Goal: Task Accomplishment & Management: Use online tool/utility

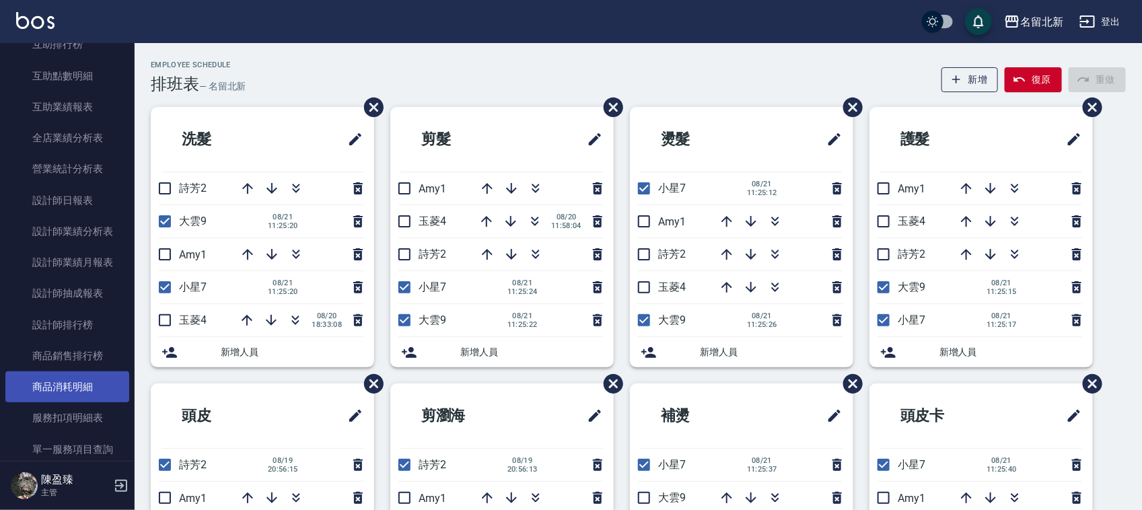
scroll to position [757, 0]
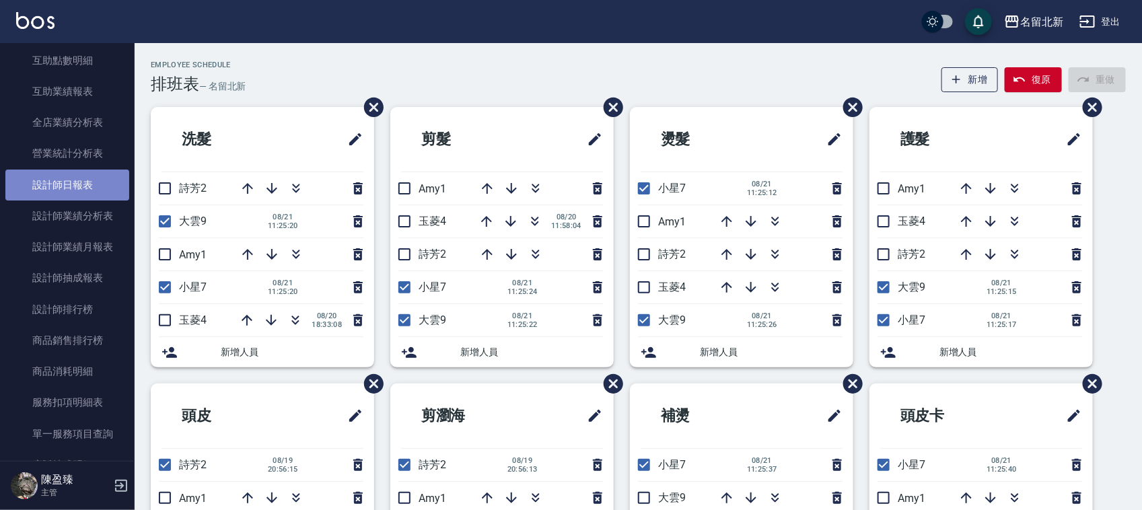
click at [96, 178] on link "設計師日報表" at bounding box center [67, 185] width 124 height 31
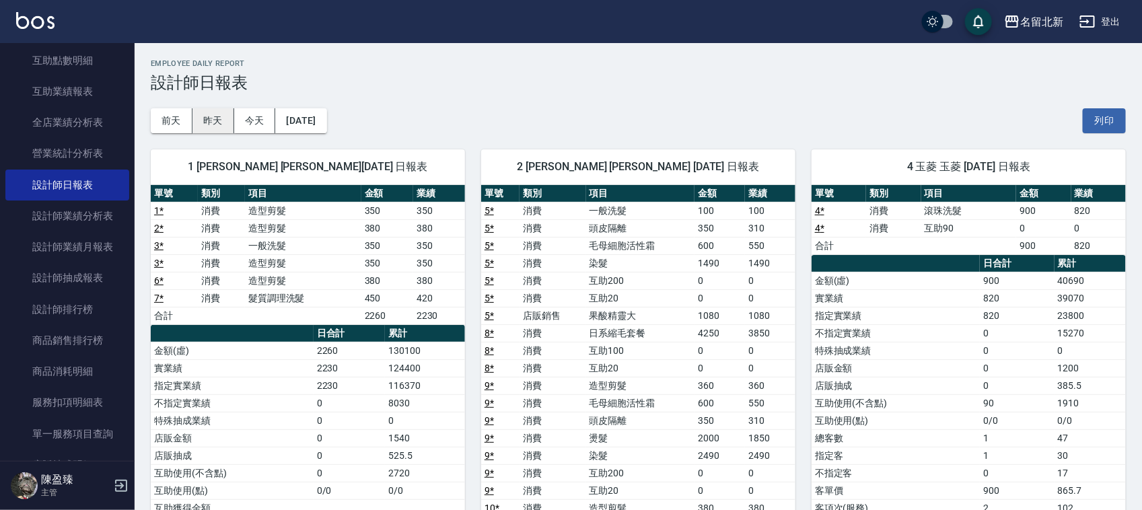
click at [215, 118] on button "昨天" at bounding box center [213, 120] width 42 height 25
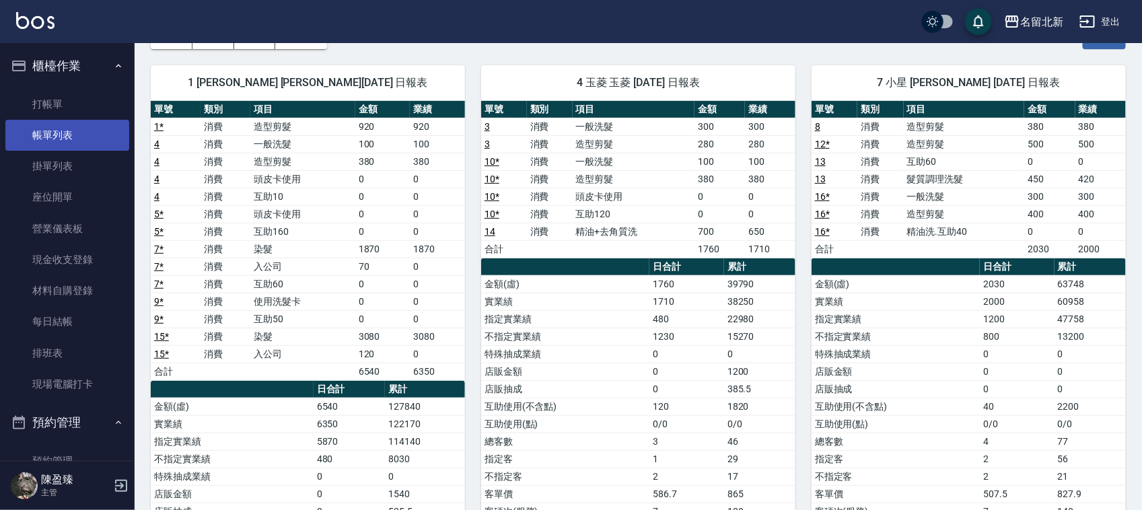
click at [86, 120] on link "帳單列表" at bounding box center [67, 135] width 124 height 31
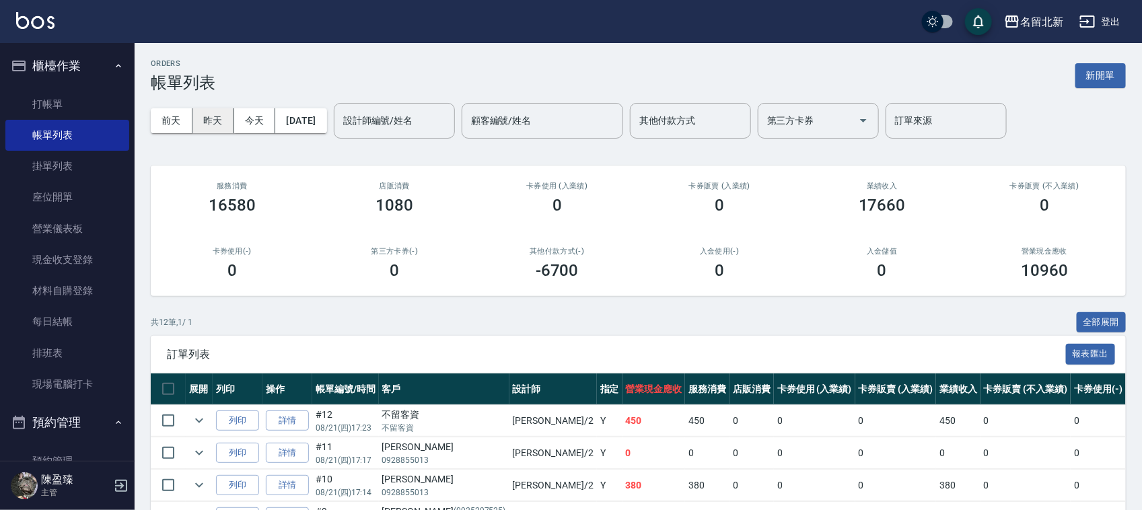
click at [219, 123] on button "昨天" at bounding box center [213, 120] width 42 height 25
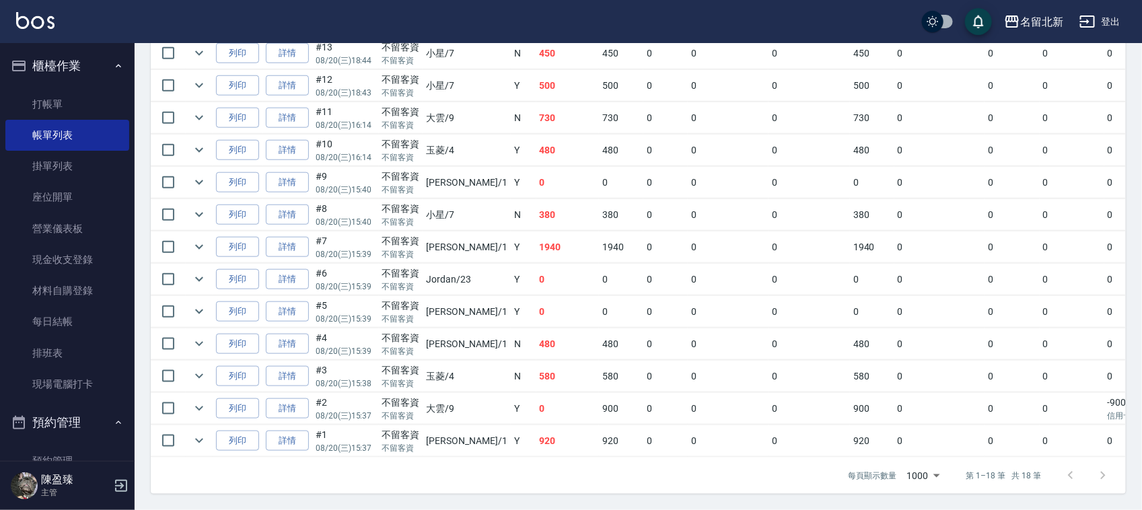
scroll to position [546, 0]
click at [301, 334] on link "詳情" at bounding box center [287, 344] width 43 height 21
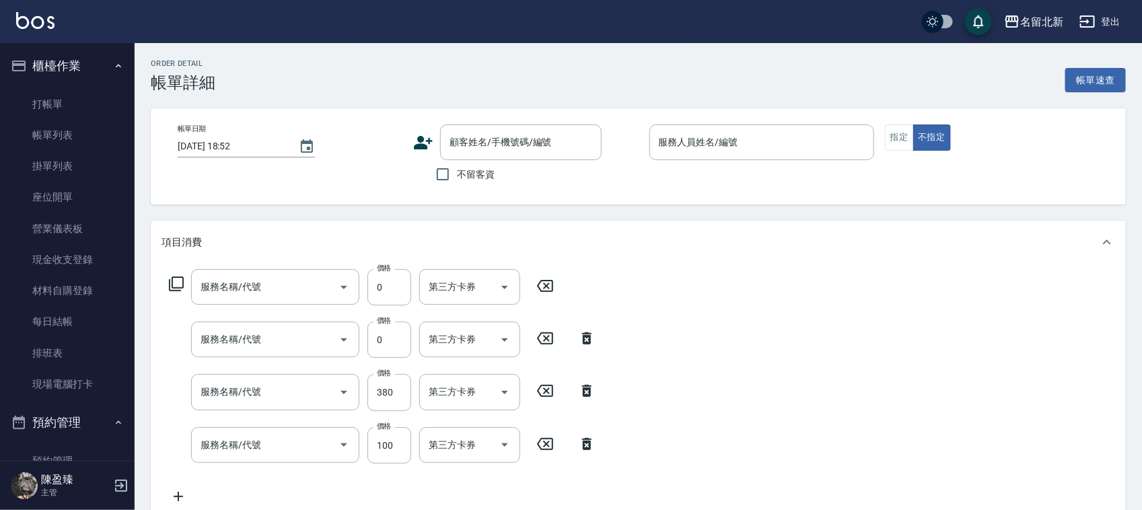
type input "[DATE] 15:39"
checkbox input "true"
type input "[PERSON_NAME]-1"
type input "互助10(701)"
type input "頭皮卡使用(905)"
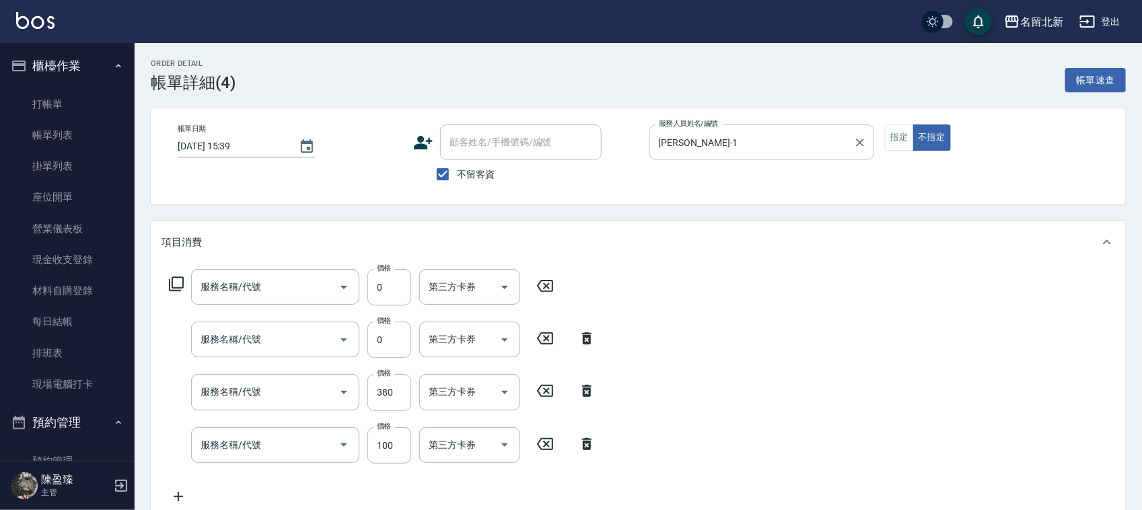
type input "造型剪髮(301)"
type input "一般洗髮(201)"
click at [890, 136] on button "指定" at bounding box center [899, 137] width 29 height 26
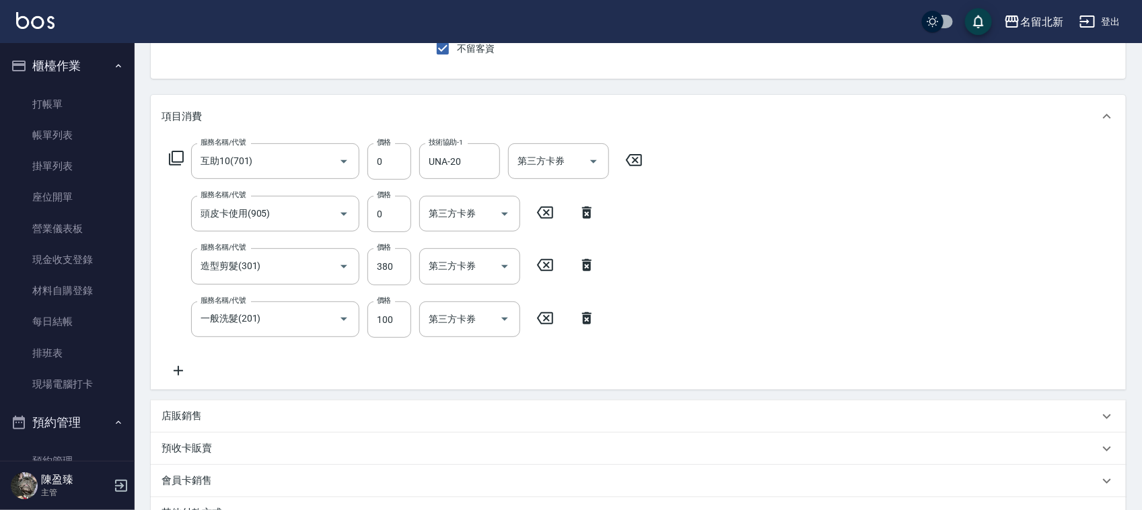
scroll to position [252, 0]
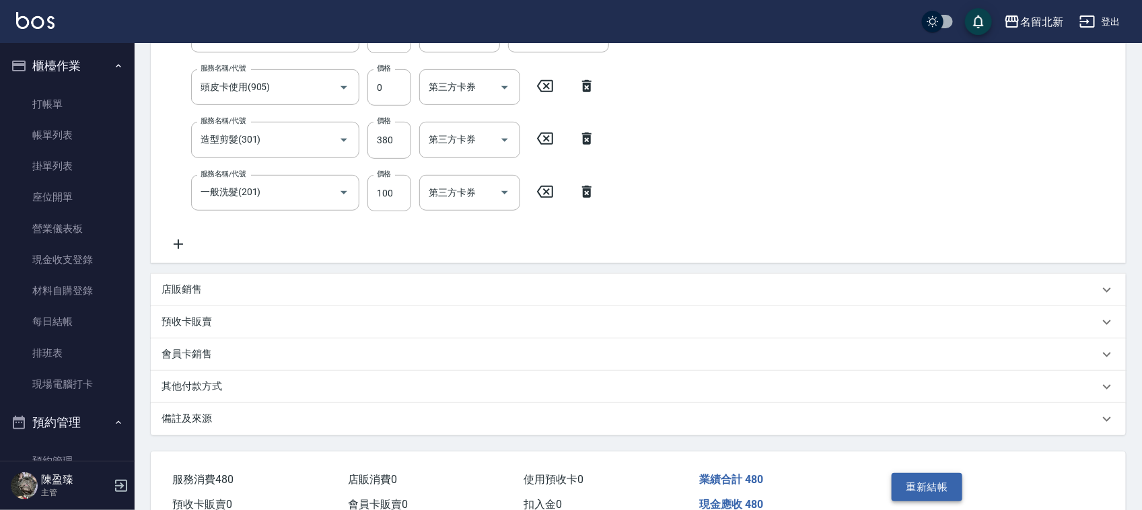
click at [933, 489] on button "重新結帳" at bounding box center [926, 487] width 71 height 28
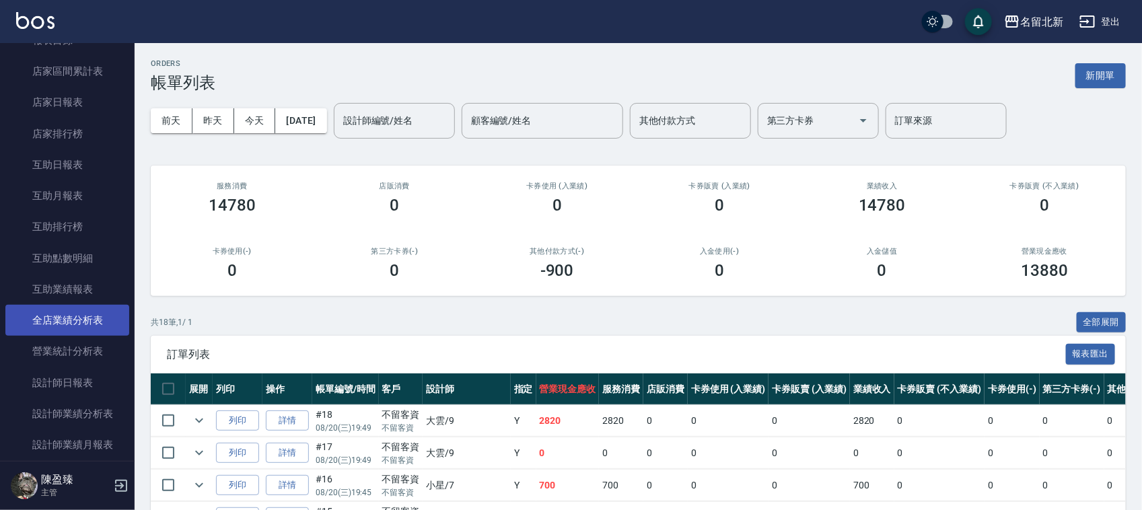
scroll to position [589, 0]
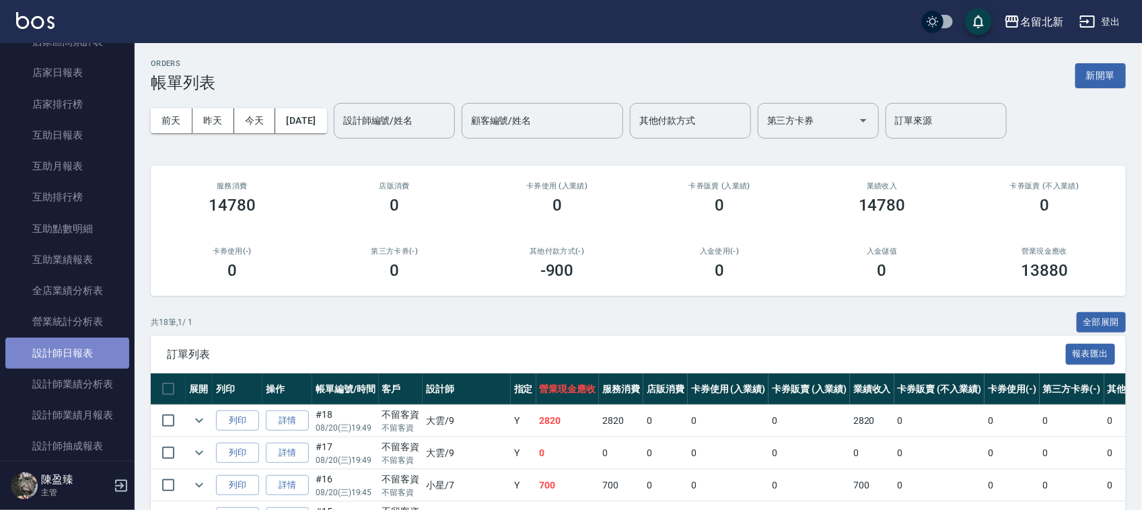
click at [92, 358] on link "設計師日報表" at bounding box center [67, 353] width 124 height 31
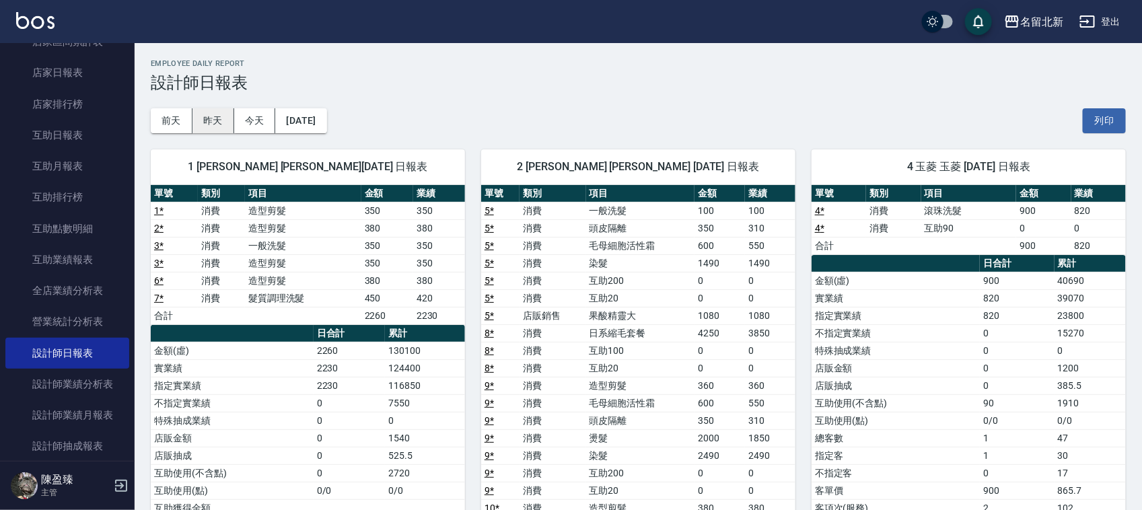
click at [225, 122] on button "昨天" at bounding box center [213, 120] width 42 height 25
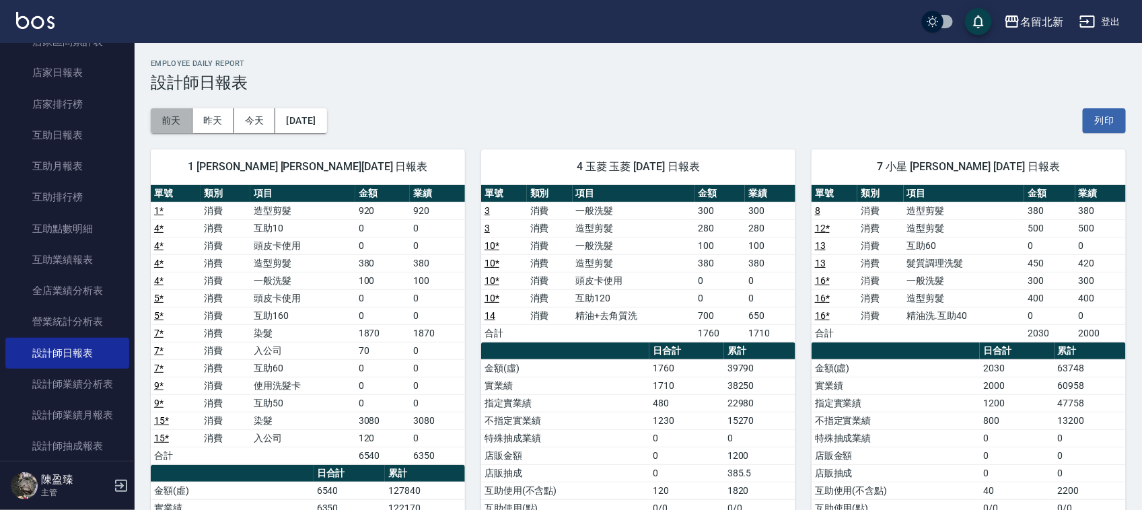
click at [158, 126] on button "前天" at bounding box center [172, 120] width 42 height 25
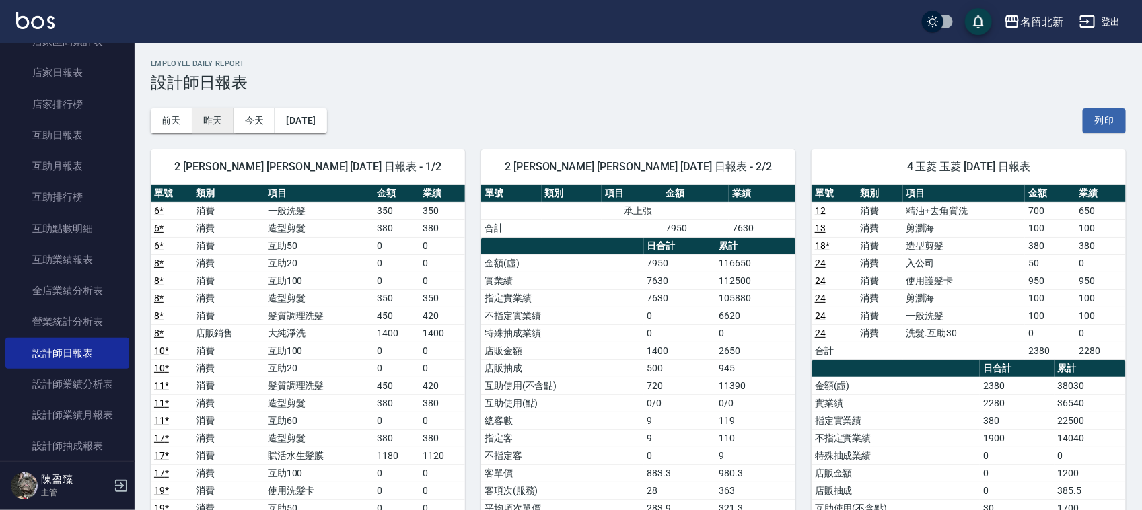
click at [209, 124] on button "昨天" at bounding box center [213, 120] width 42 height 25
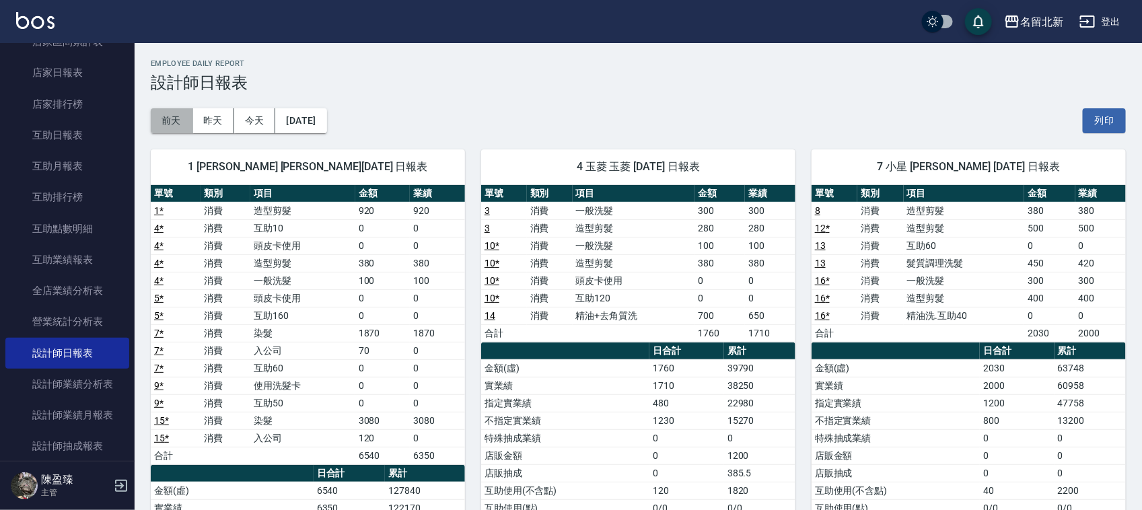
click at [166, 120] on button "前天" at bounding box center [172, 120] width 42 height 25
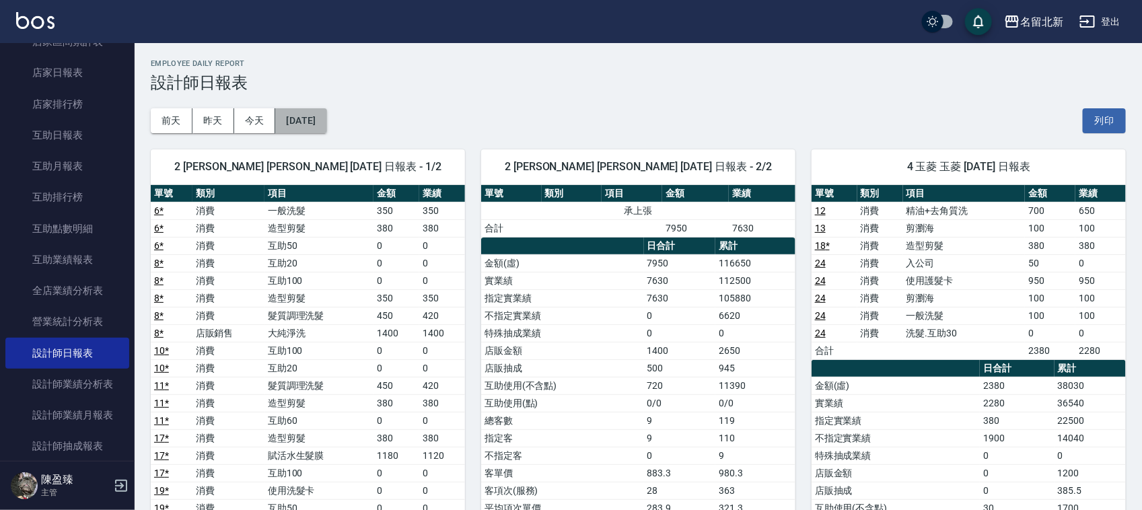
click at [326, 122] on button "[DATE]" at bounding box center [300, 120] width 51 height 25
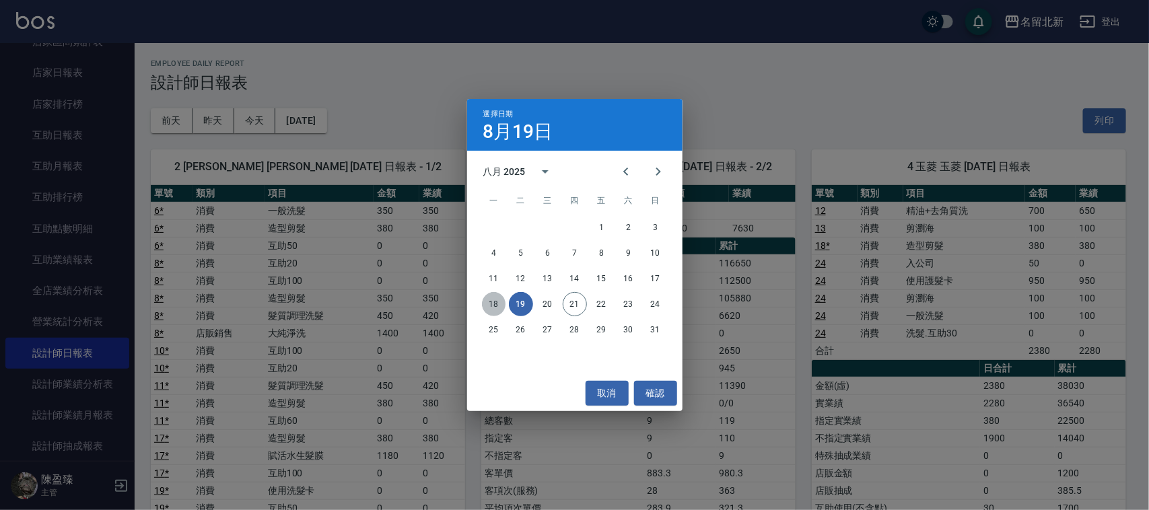
click at [499, 301] on button "18" at bounding box center [494, 304] width 24 height 24
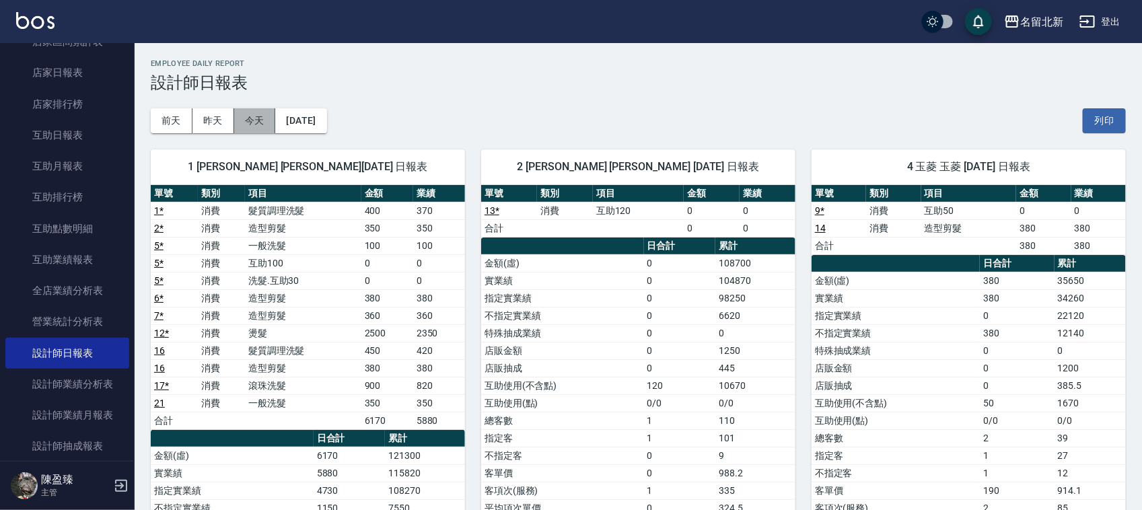
click at [257, 130] on button "今天" at bounding box center [255, 120] width 42 height 25
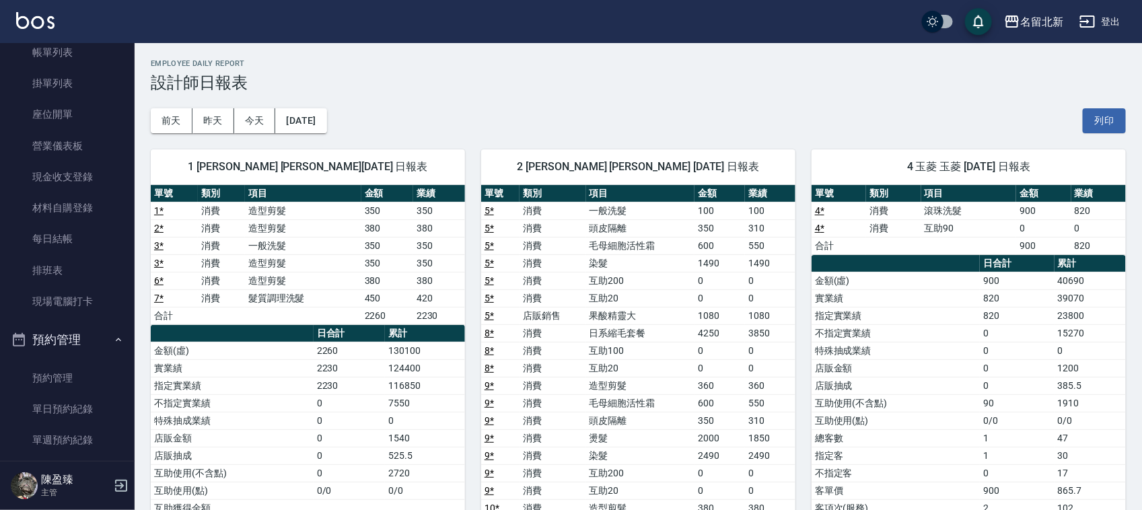
scroll to position [77, 0]
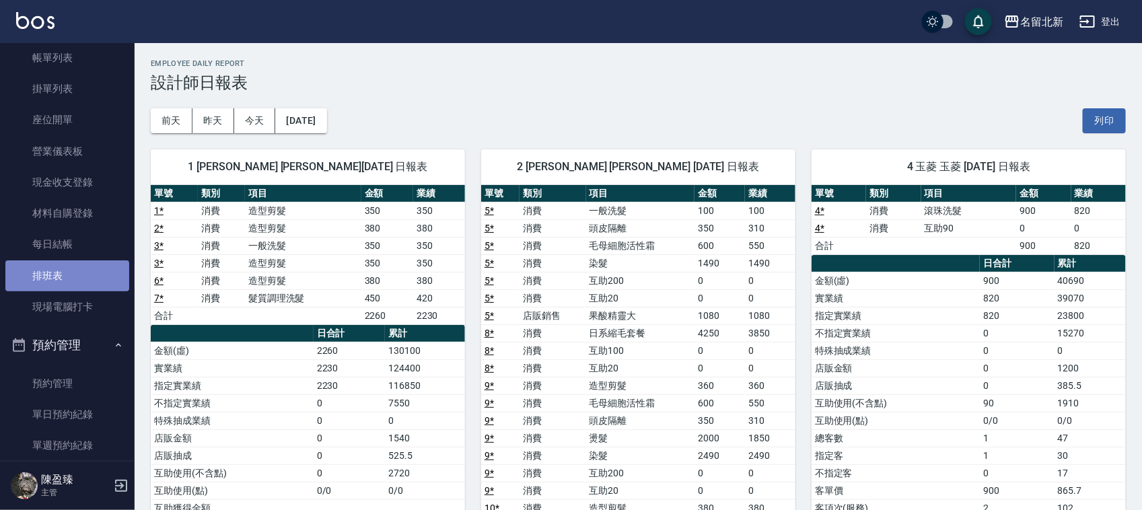
click at [72, 275] on link "排班表" at bounding box center [67, 275] width 124 height 31
